Goal: Navigation & Orientation: Go to known website

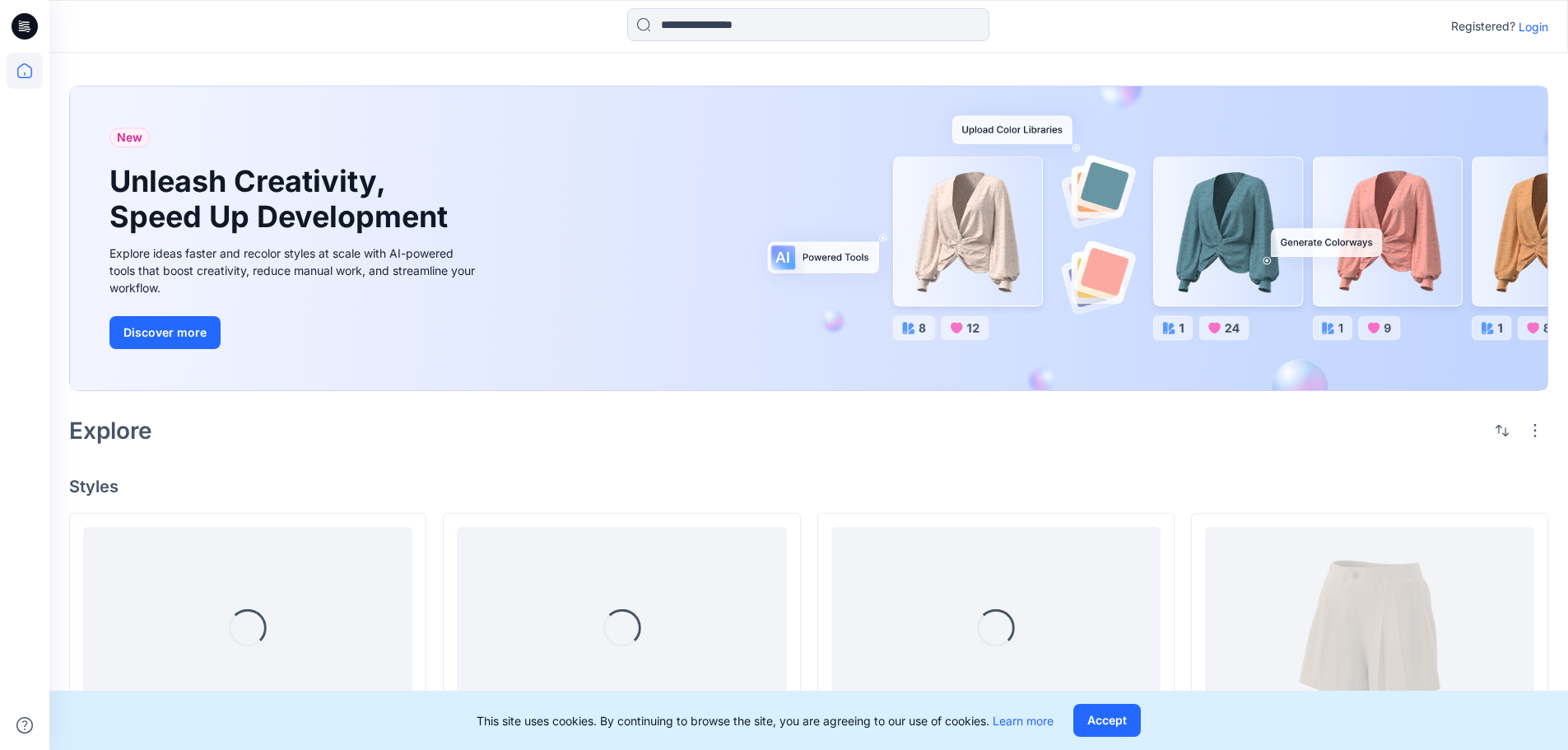
click at [1540, 21] on p "Login" at bounding box center [1533, 27] width 30 height 17
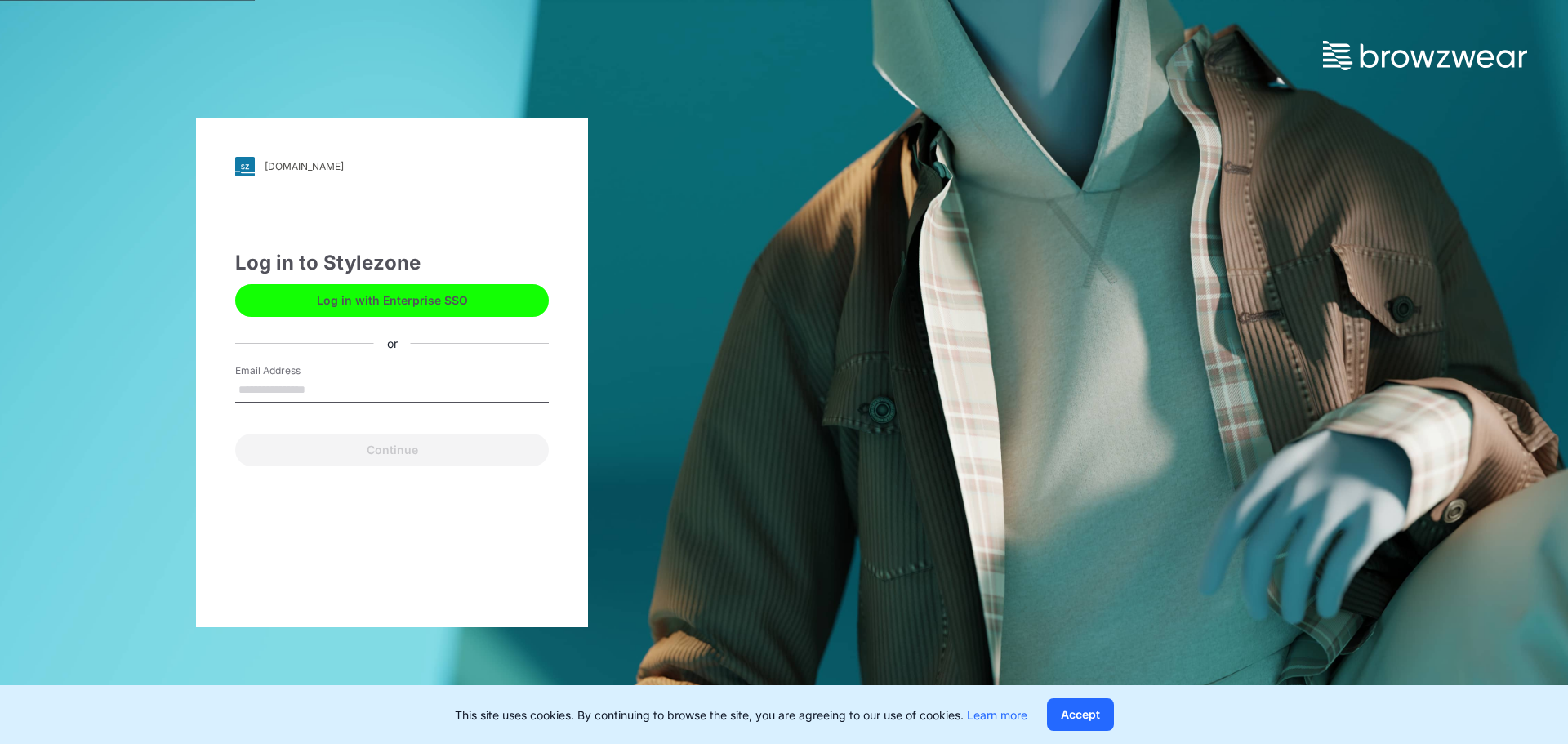
click at [375, 307] on button "Log in with Enterprise SSO" at bounding box center [392, 301] width 313 height 32
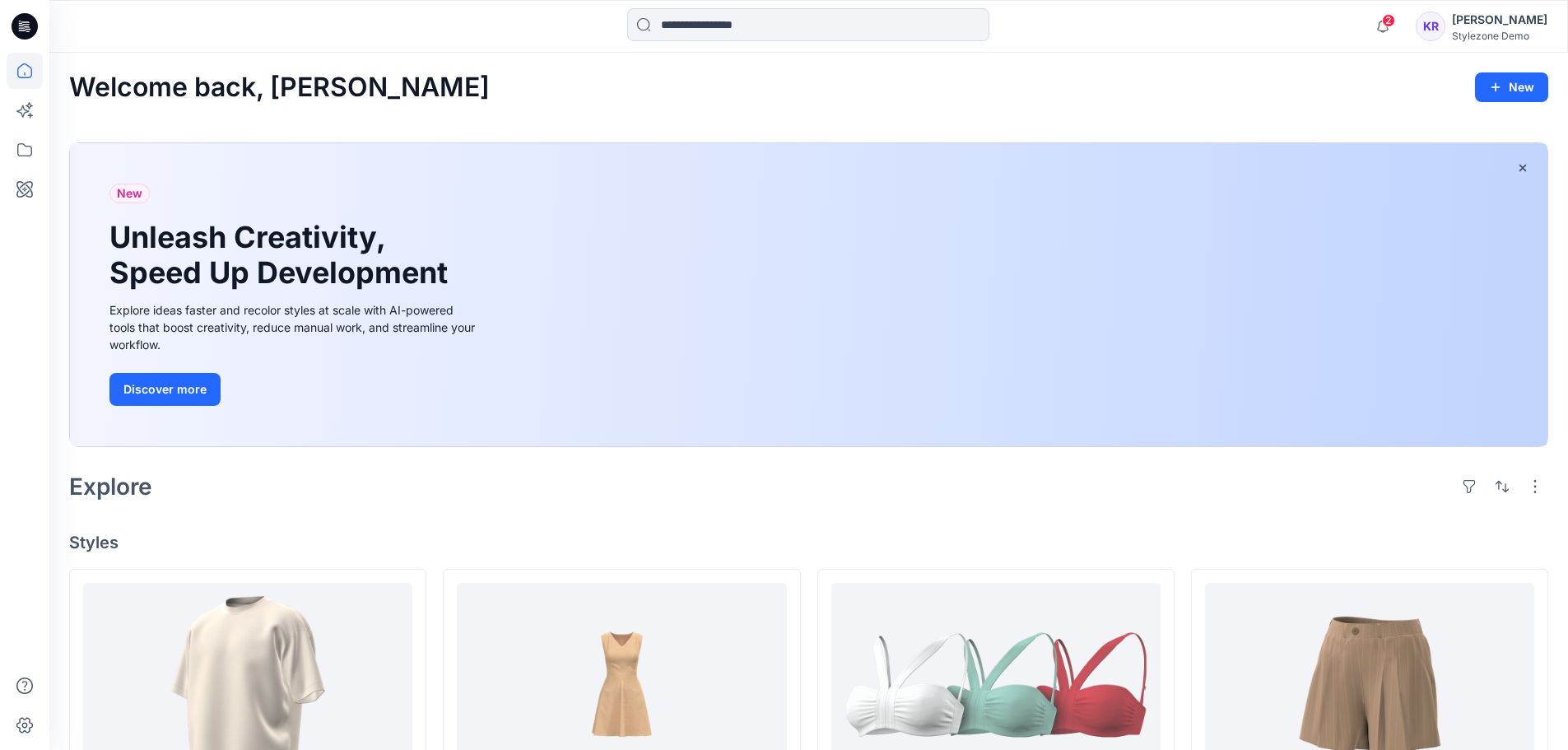
click at [1516, 27] on div "Kathleen Ryder" at bounding box center [1500, 20] width 96 height 20
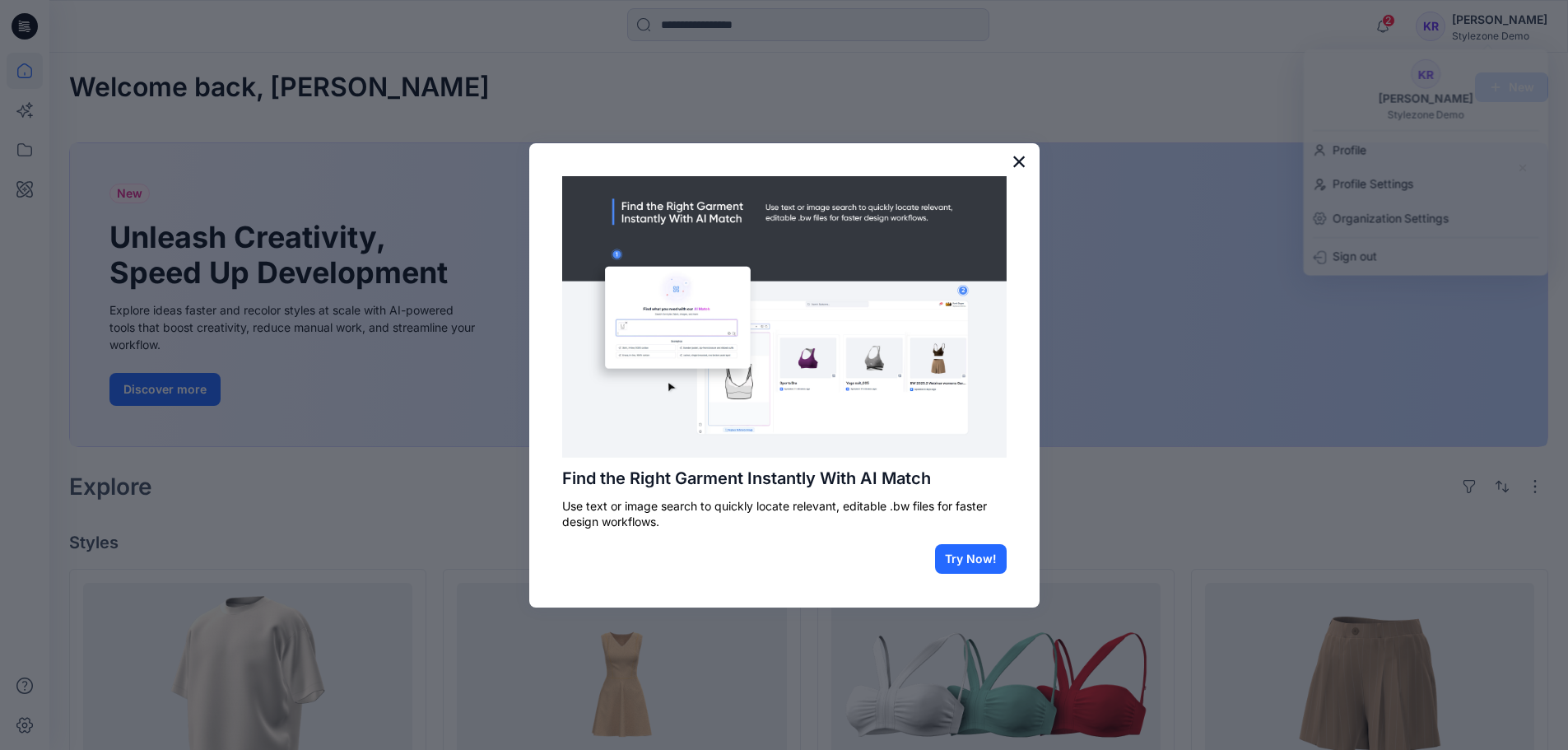
click at [1021, 160] on button "×" at bounding box center [1019, 161] width 15 height 27
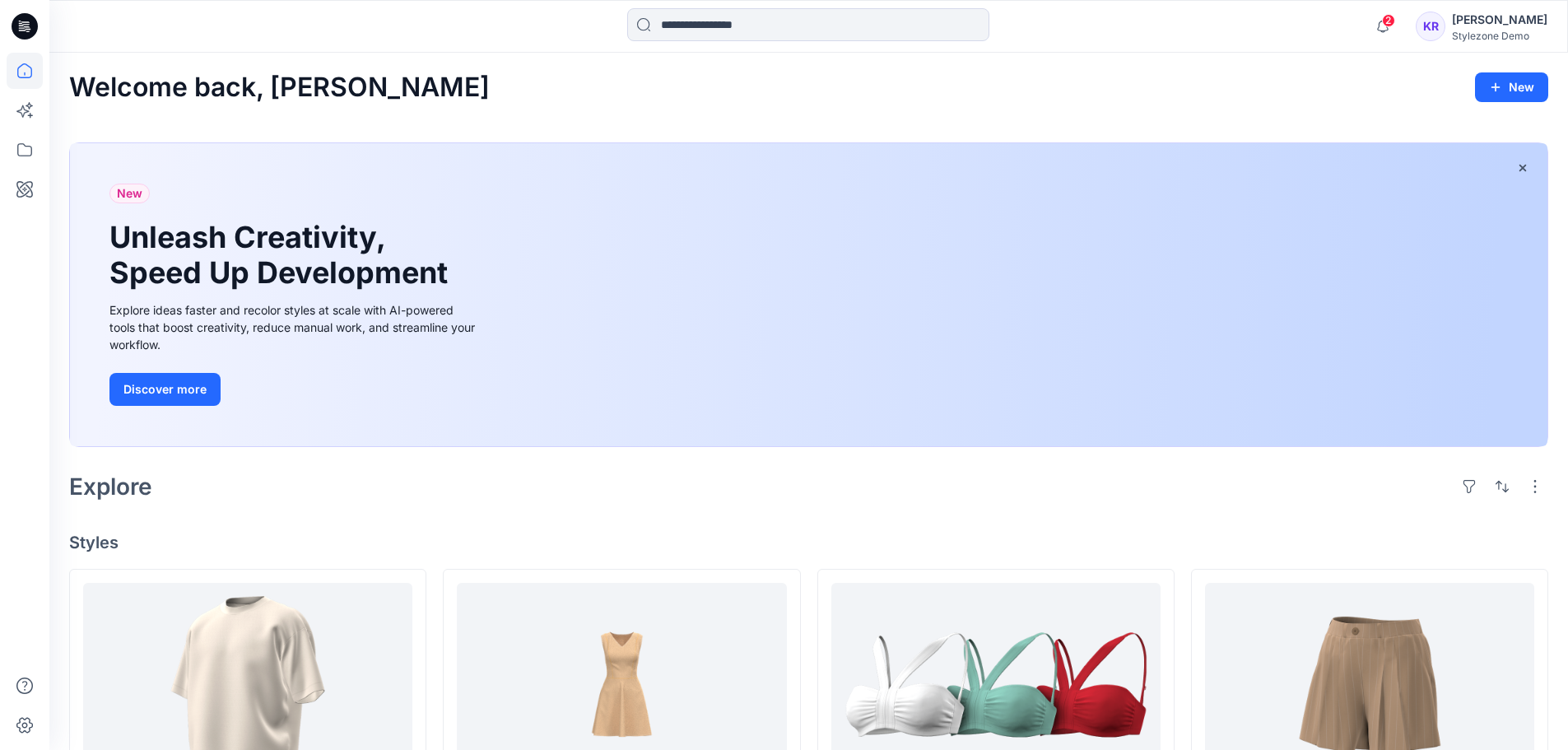
click at [1438, 27] on div "KR" at bounding box center [1430, 26] width 30 height 30
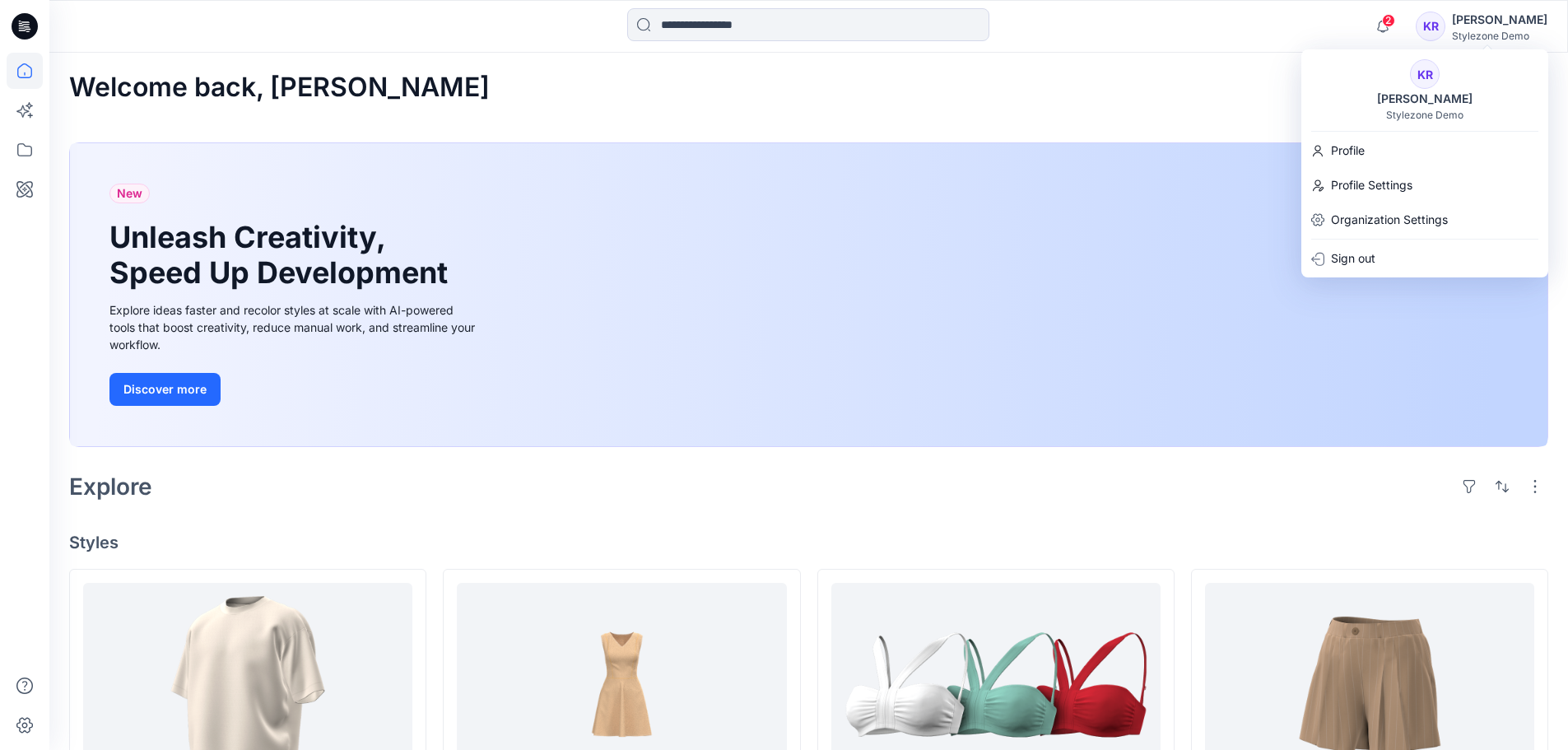
click at [1438, 27] on div "KR" at bounding box center [1430, 26] width 30 height 30
